Goal: Task Accomplishment & Management: Manage account settings

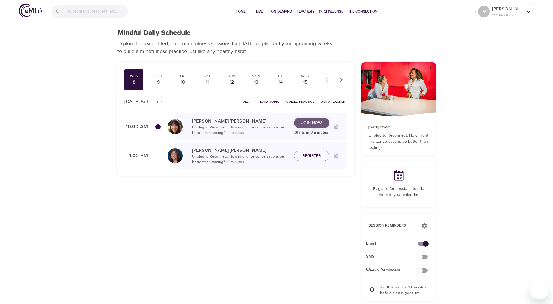
click at [313, 122] on span "Join Now" at bounding box center [312, 123] width 20 height 7
click at [494, 8] on p "[PERSON_NAME]" at bounding box center [507, 9] width 31 height 7
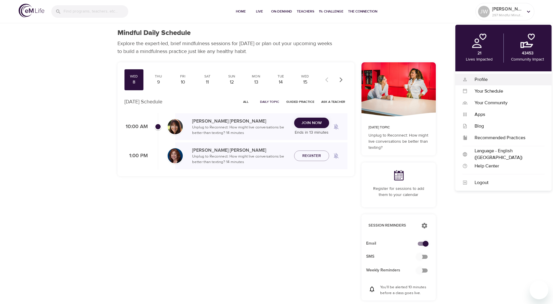
click at [485, 78] on div "Profile" at bounding box center [506, 79] width 77 height 7
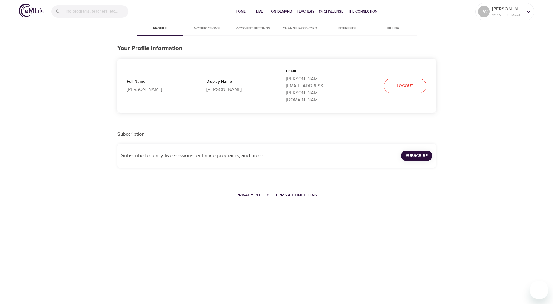
select select "10"
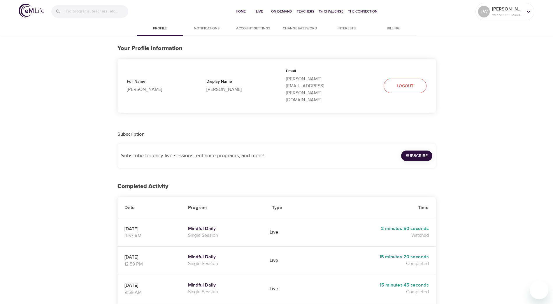
click at [138, 86] on p "Jeremy Wilzbacher" at bounding box center [157, 89] width 61 height 7
click at [213, 79] on p "Display Name" at bounding box center [236, 82] width 61 height 7
click at [520, 14] on p "297 Mindful Minutes" at bounding box center [507, 15] width 31 height 5
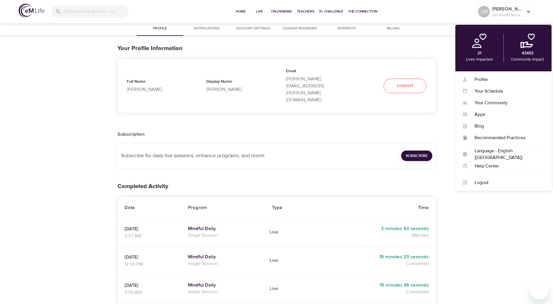
click at [166, 85] on div "Full Name Jeremy Wilzbacher" at bounding box center [158, 85] width 80 height 33
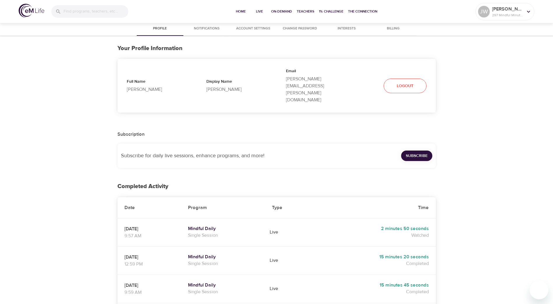
click at [315, 82] on p "jeremy.wilzbacher@aon.com" at bounding box center [316, 90] width 61 height 28
click at [136, 86] on p "Jeremy Wilzbacher" at bounding box center [157, 89] width 61 height 7
click at [212, 79] on p "Display Name" at bounding box center [236, 82] width 61 height 7
click at [249, 26] on span "Account Settings" at bounding box center [254, 29] width 40 height 6
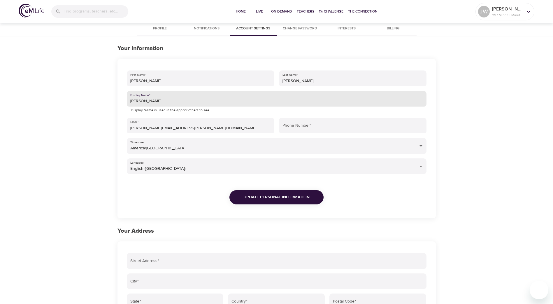
drag, startPoint x: 146, startPoint y: 103, endPoint x: 86, endPoint y: 107, distance: 60.2
click at [86, 107] on div "Profile Notifications Account Settings Change Password Interests Billing Your I…" at bounding box center [276, 228] width 553 height 412
click at [250, 194] on span "Update Personal Information" at bounding box center [276, 197] width 66 height 7
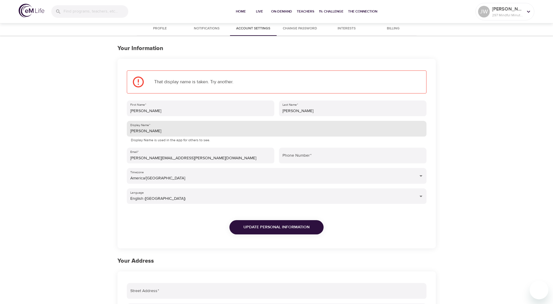
click at [154, 131] on input "Jeremy" at bounding box center [277, 129] width 300 height 16
type input "JeremyW"
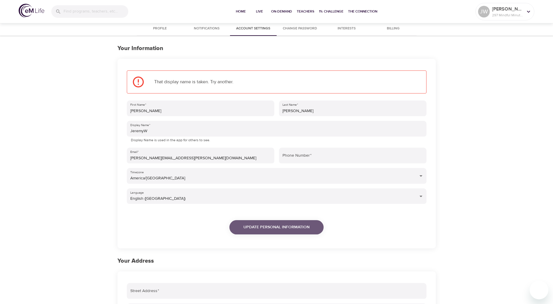
click at [248, 225] on span "Update Personal Information" at bounding box center [276, 227] width 66 height 7
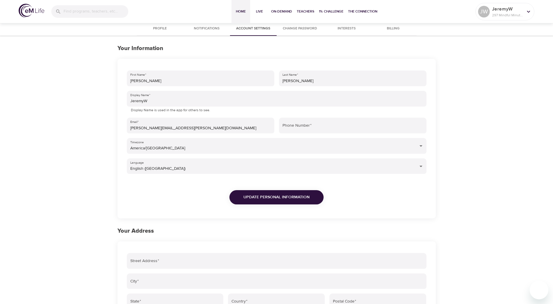
click at [237, 11] on span "Home" at bounding box center [241, 11] width 14 height 6
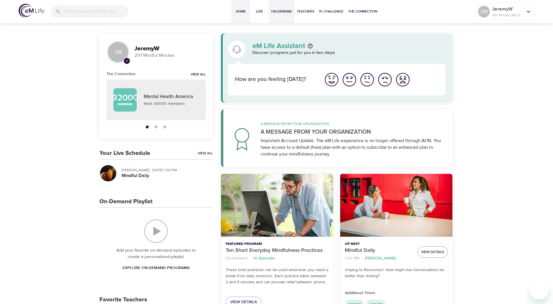
click at [283, 10] on span "On-Demand" at bounding box center [281, 11] width 21 height 6
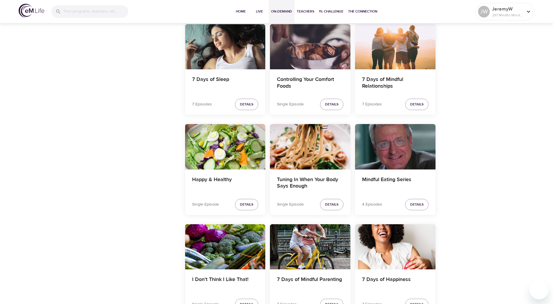
scroll to position [671, 0]
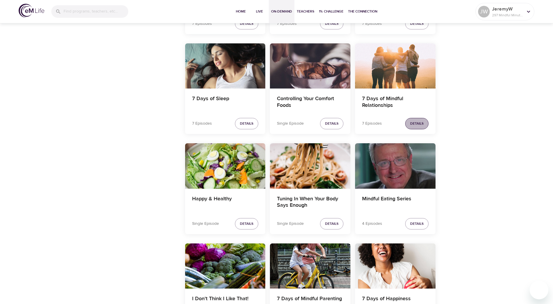
click at [419, 123] on span "Details" at bounding box center [416, 124] width 13 height 6
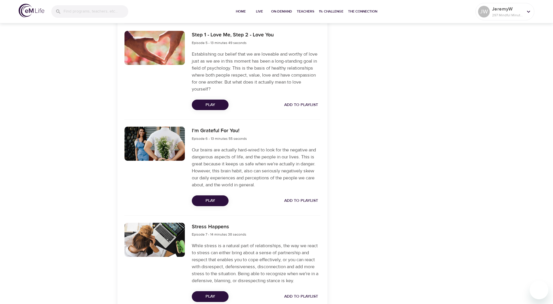
scroll to position [638, 0]
